Goal: Information Seeking & Learning: Learn about a topic

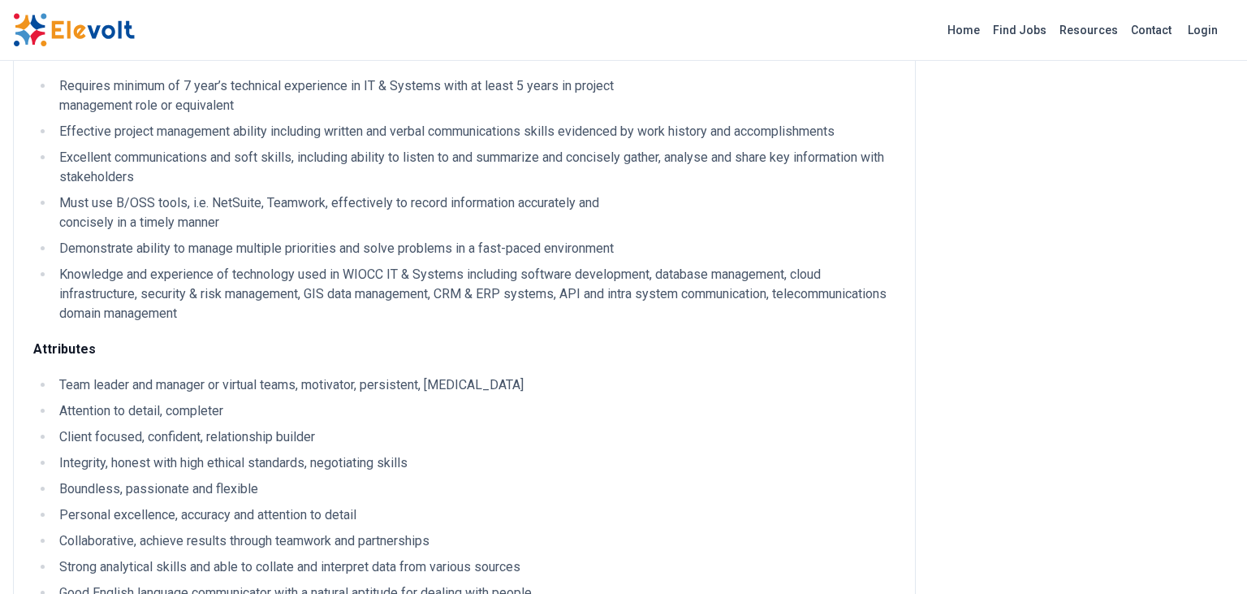
scroll to position [676, 0]
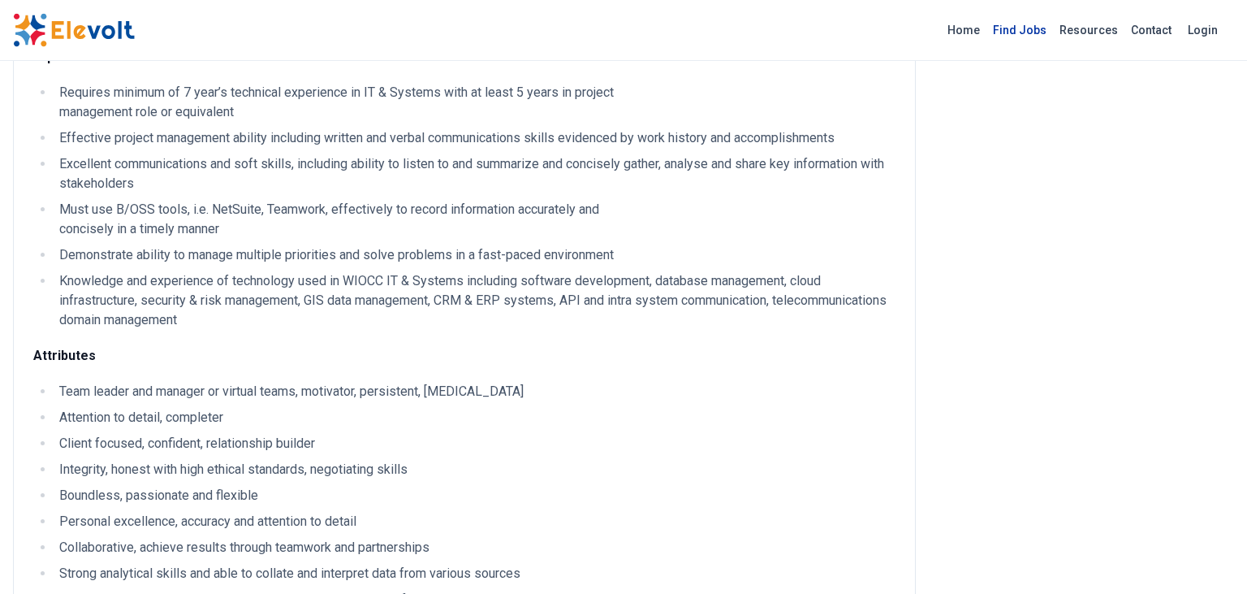
click at [1044, 30] on link "Find Jobs" at bounding box center [1020, 30] width 67 height 26
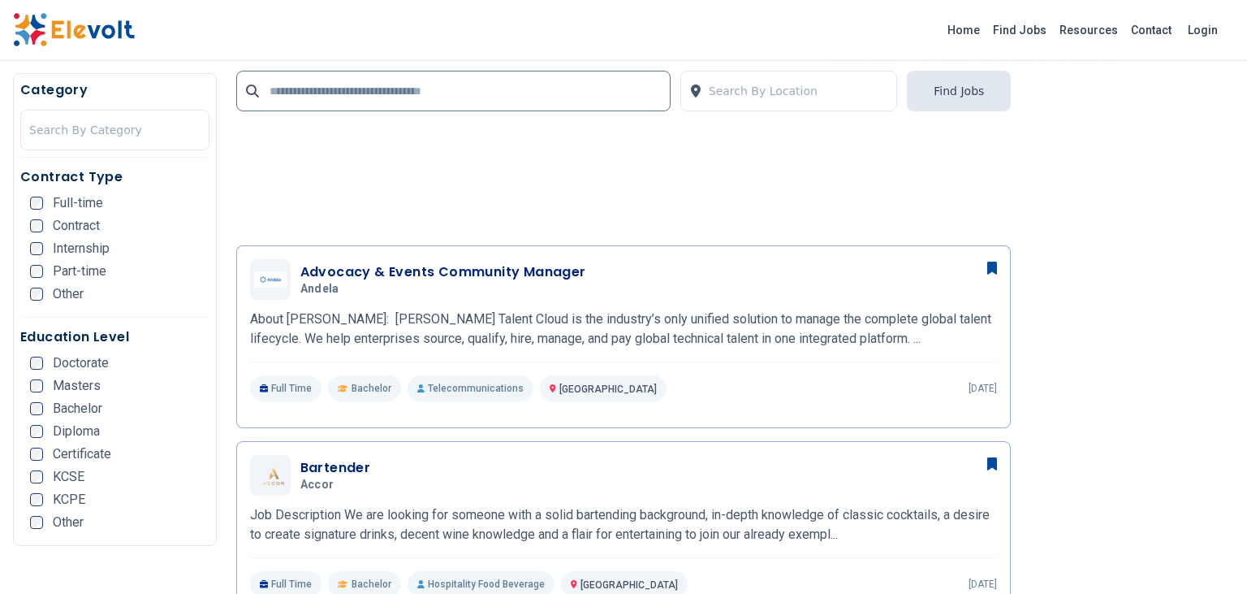
scroll to position [1445, 0]
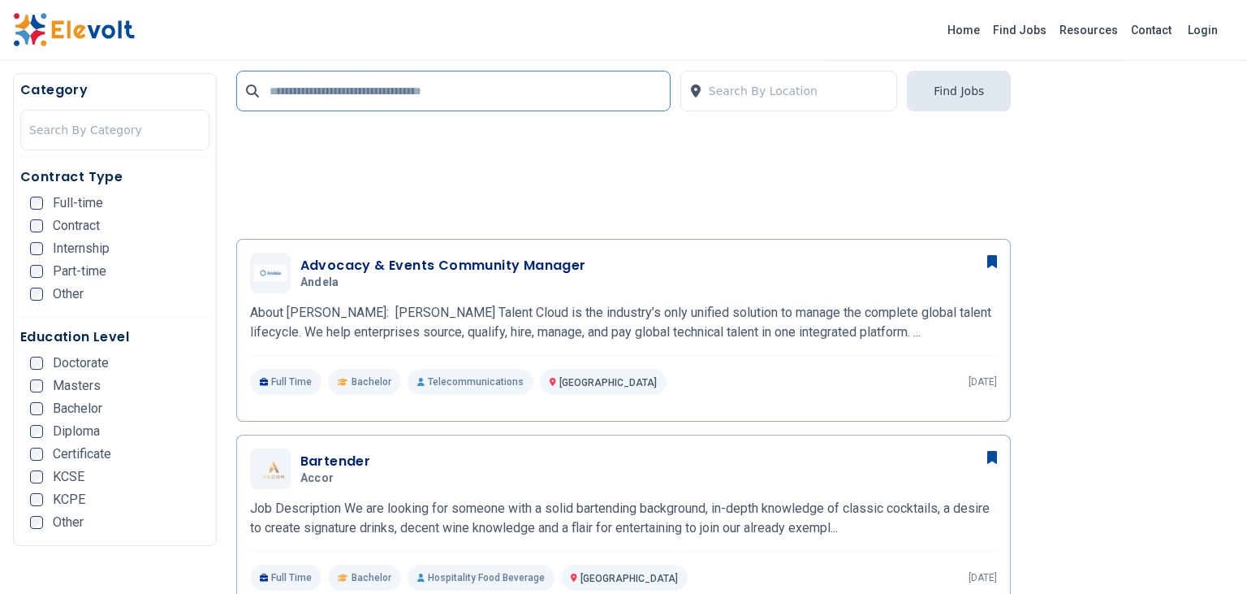
click at [539, 83] on input "text" at bounding box center [453, 91] width 434 height 41
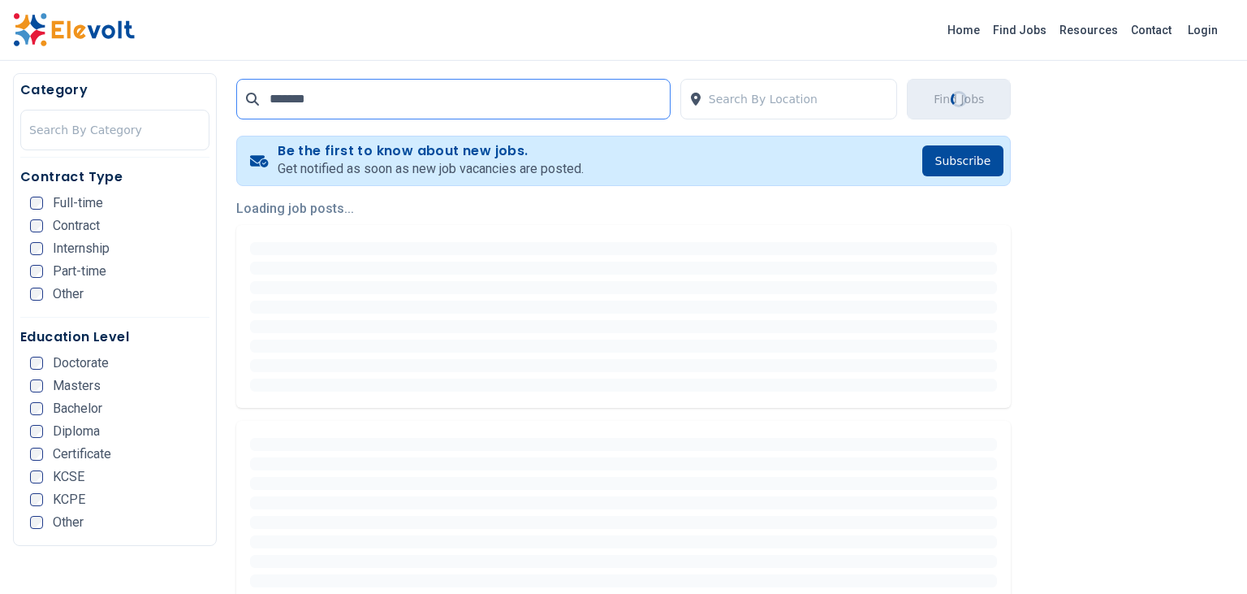
scroll to position [312, 0]
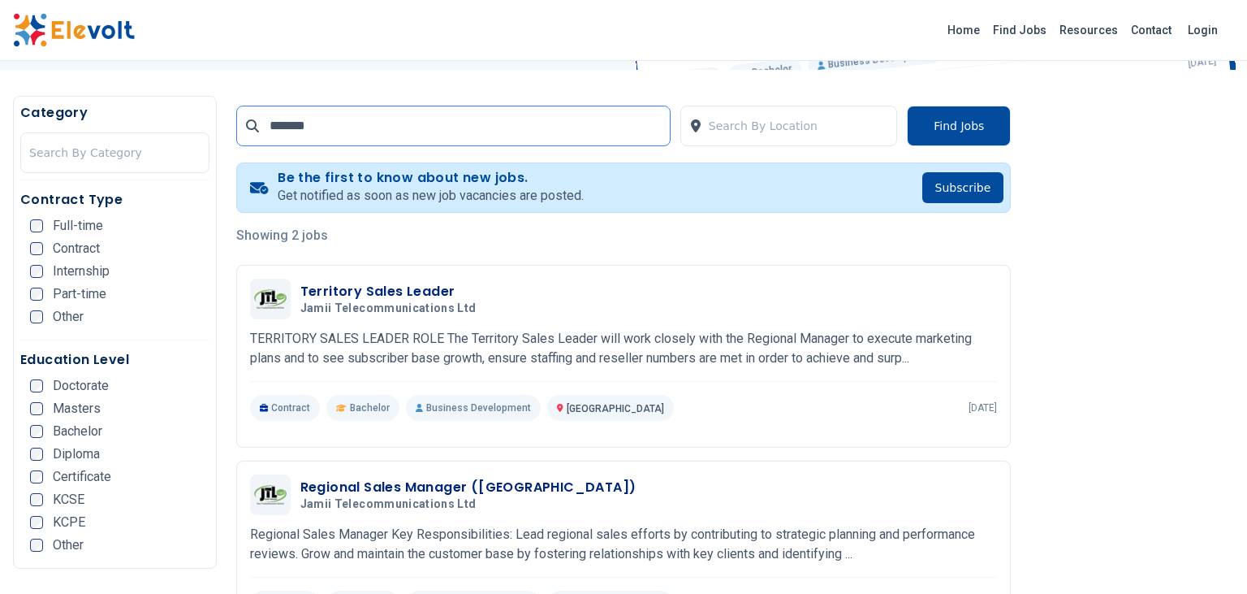
scroll to position [274, 0]
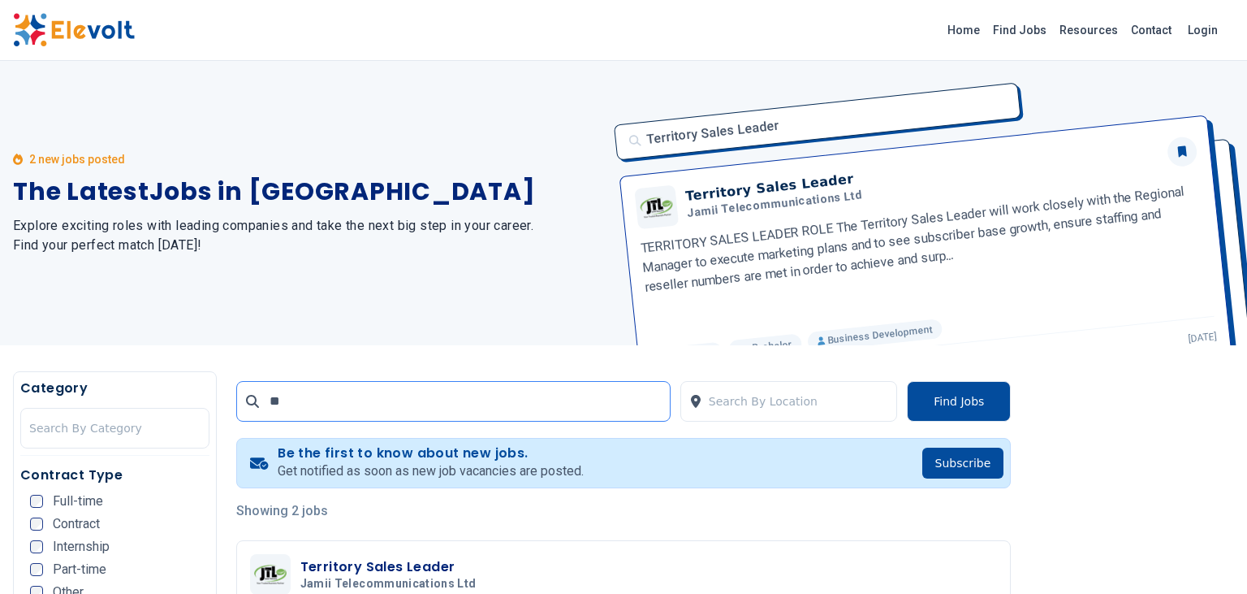
type input "*"
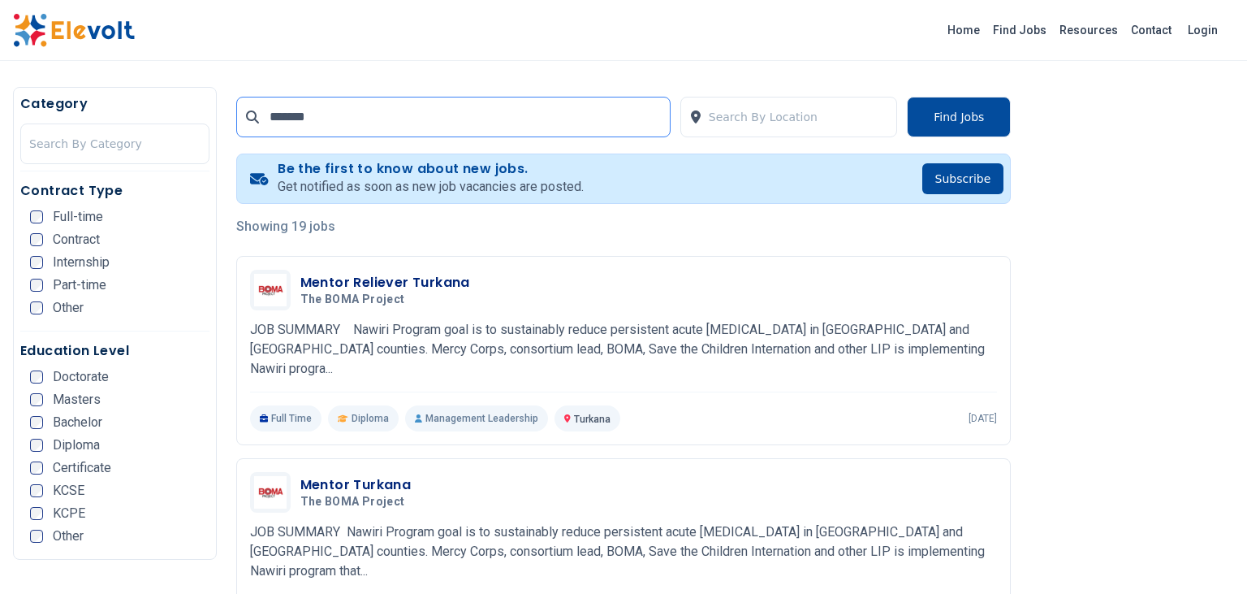
scroll to position [283, 0]
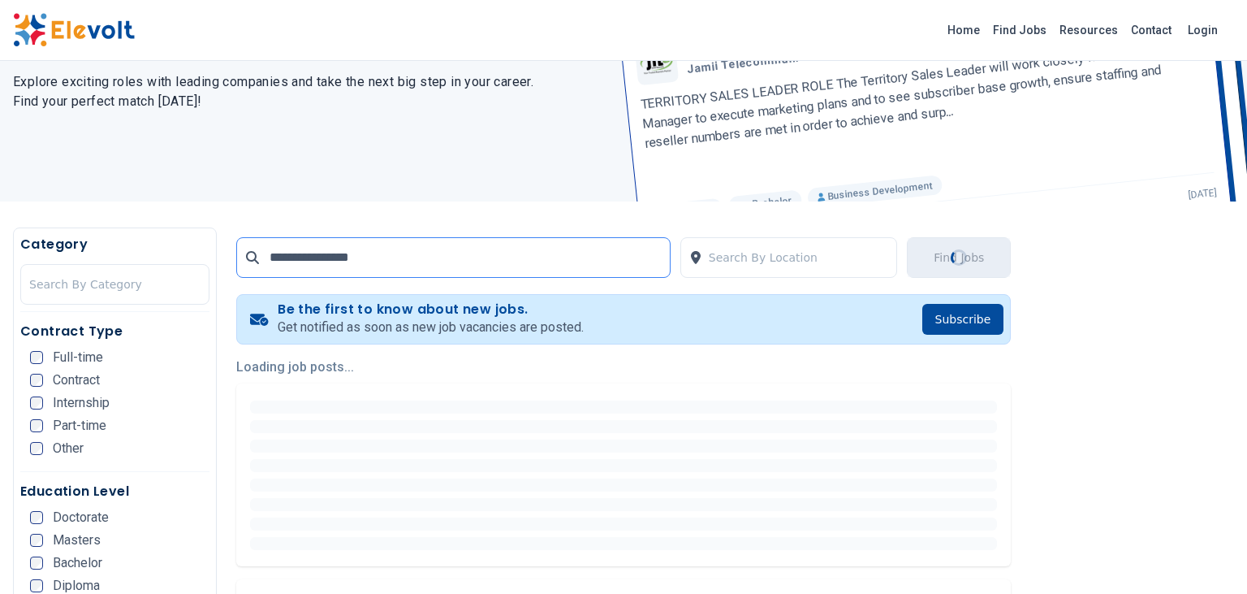
scroll to position [158, 0]
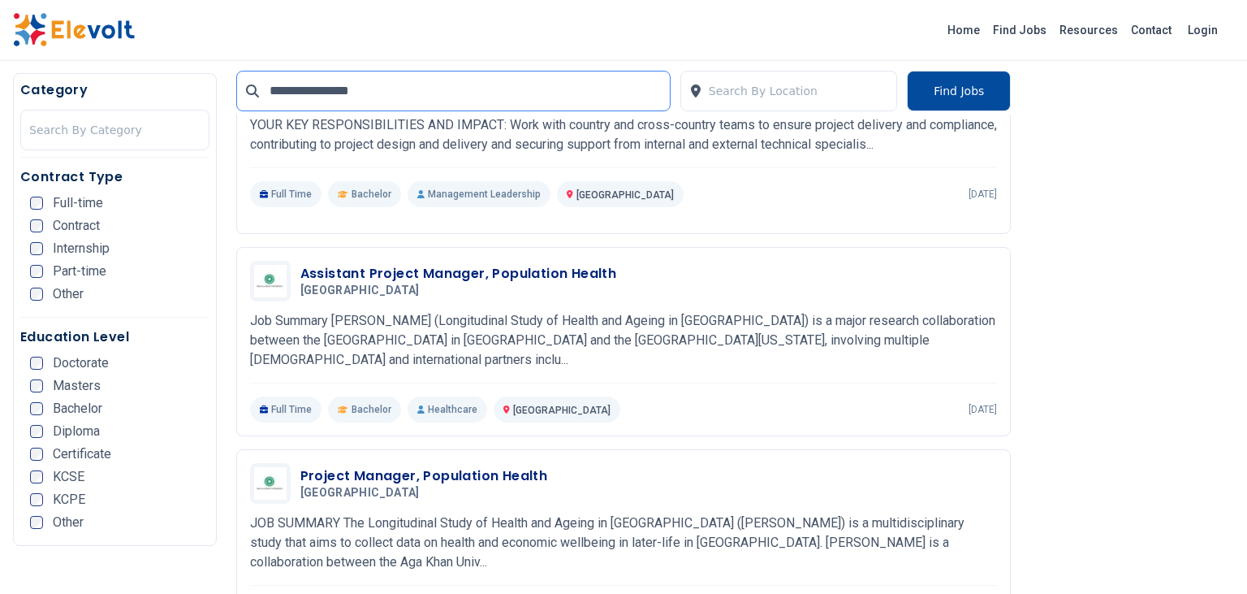
scroll to position [487, 0]
type input "**********"
click at [44, 413] on div "Bachelor" at bounding box center [66, 408] width 72 height 13
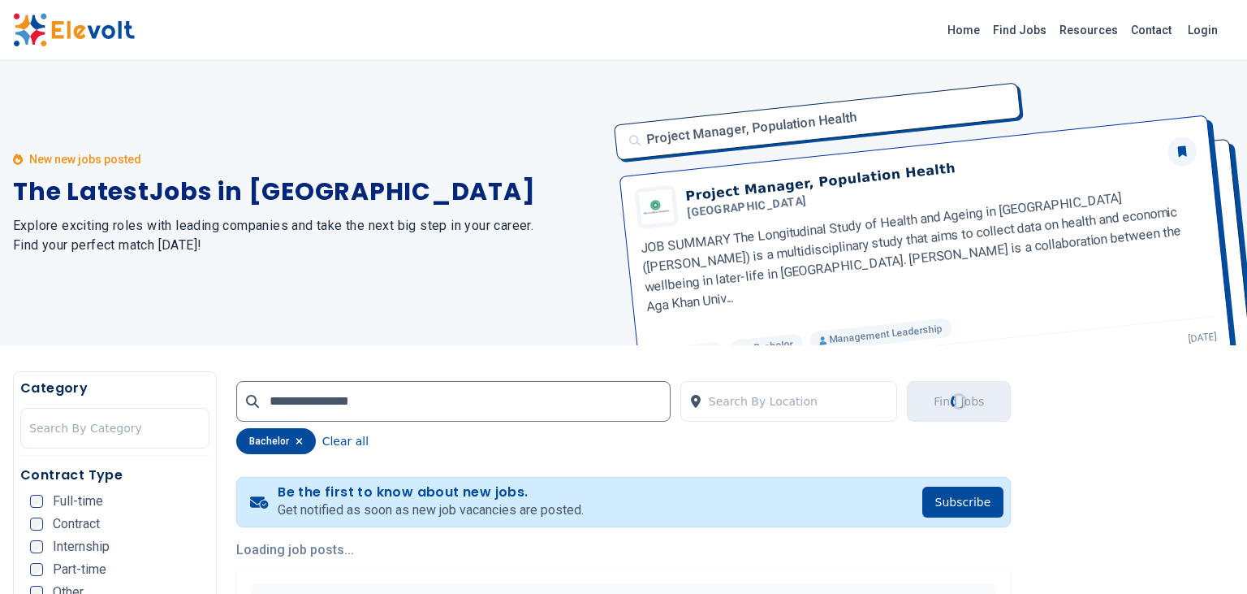
scroll to position [0, 0]
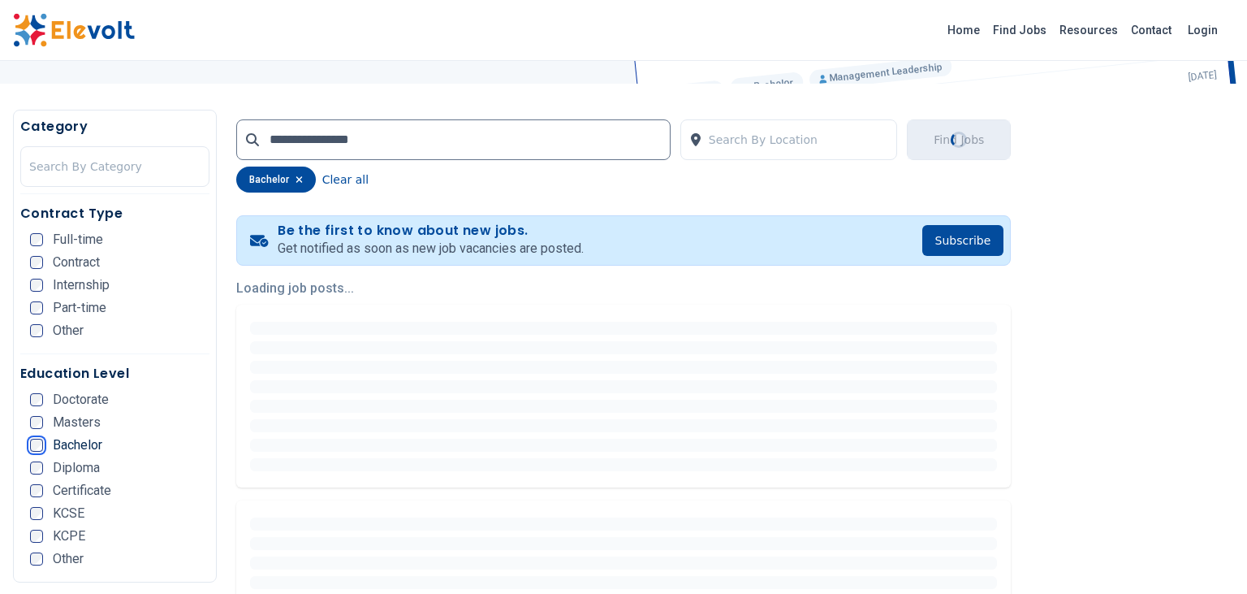
scroll to position [309, 0]
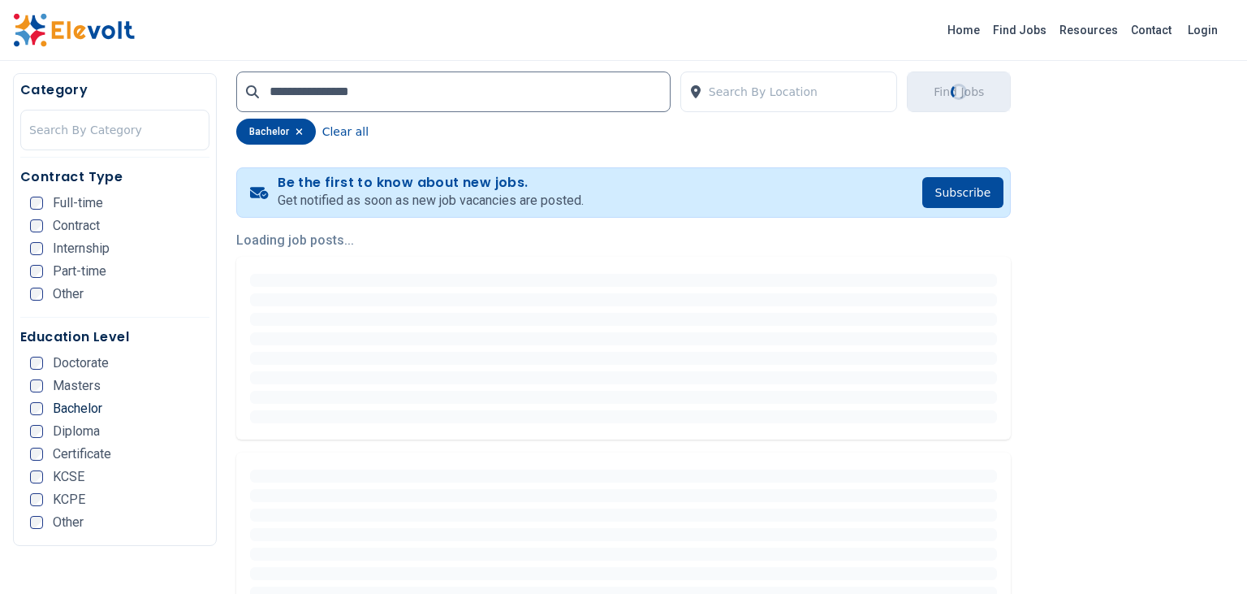
click at [65, 416] on ul "Doctorate Masters Bachelor Diploma Certificate KCSE KCPE Other" at bounding box center [119, 447] width 179 height 182
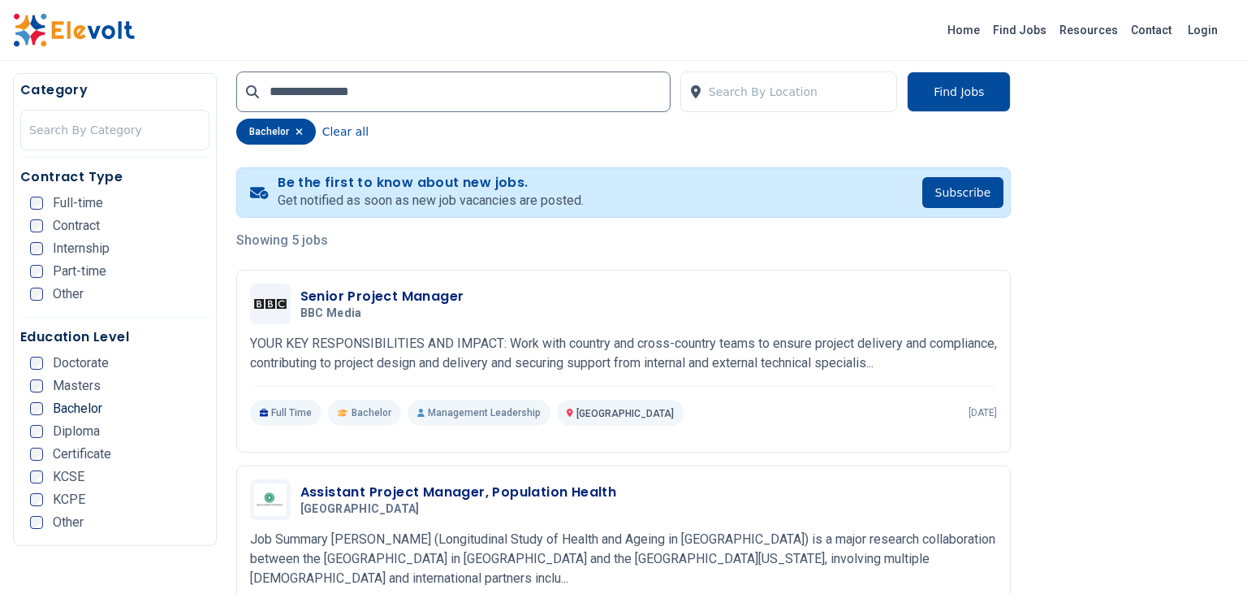
click at [50, 201] on div "Full-time" at bounding box center [66, 203] width 73 height 13
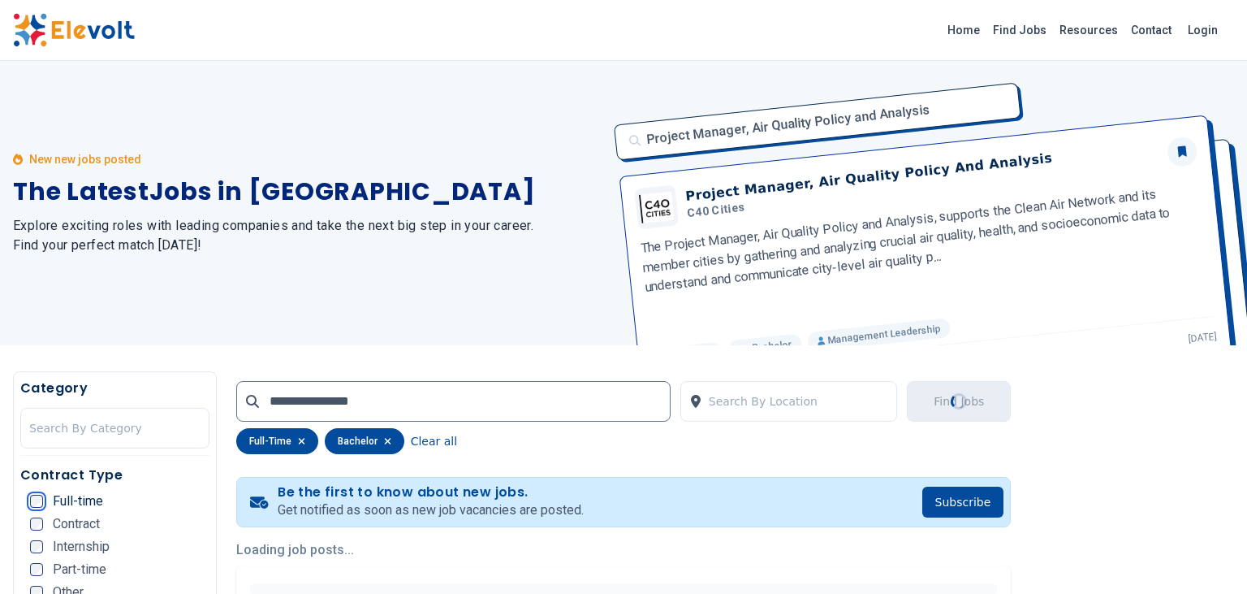
scroll to position [0, 0]
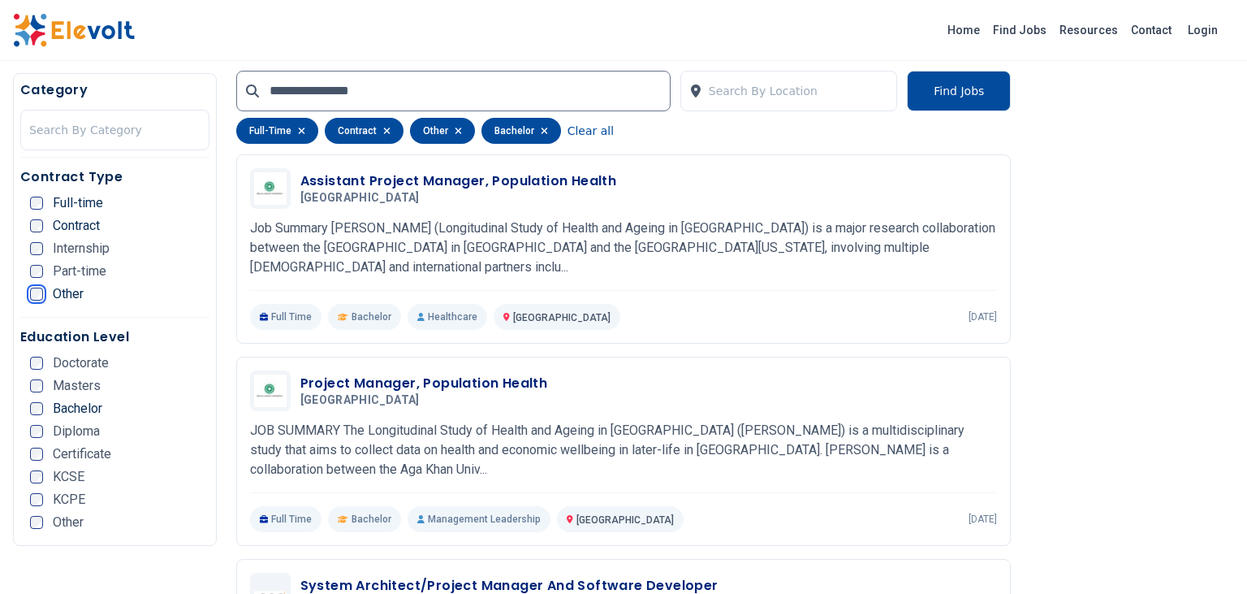
scroll to position [620, 0]
